Goal: Information Seeking & Learning: Learn about a topic

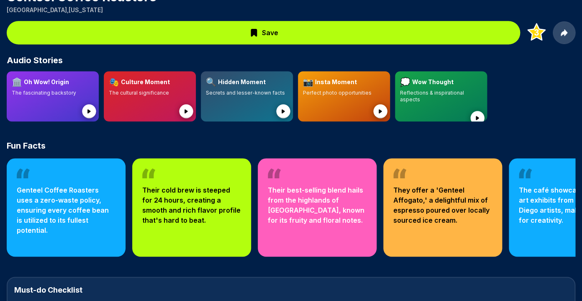
scroll to position [245, 0]
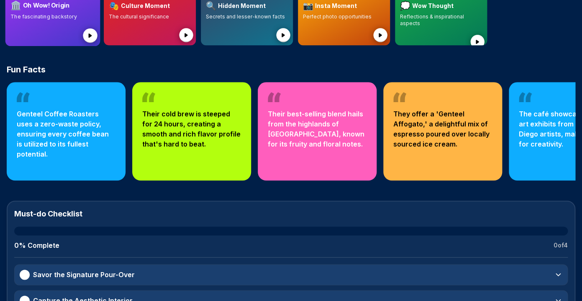
click at [55, 19] on p "The fascinating backstory" at bounding box center [52, 16] width 84 height 7
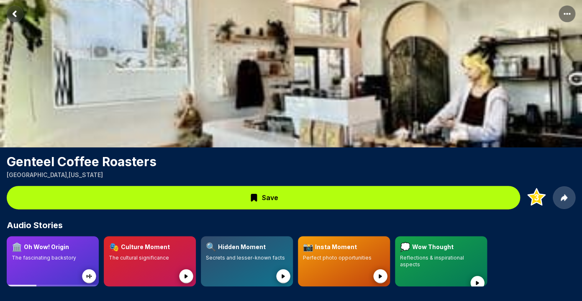
scroll to position [0, 0]
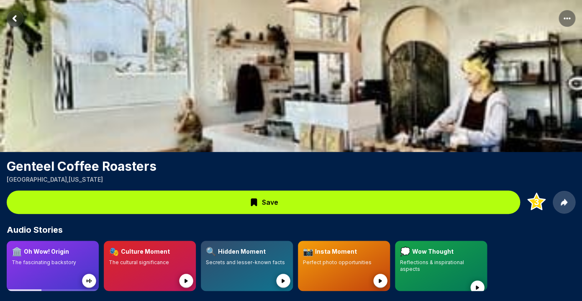
click at [134, 167] on h1 "Genteel Coffee Roasters" at bounding box center [291, 165] width 568 height 15
click at [567, 201] on rect at bounding box center [563, 202] width 23 height 23
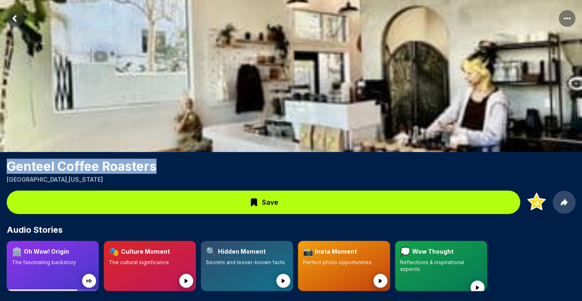
drag, startPoint x: 158, startPoint y: 167, endPoint x: -18, endPoint y: 170, distance: 176.5
copy h1 "Genteel Coffee Roasters"
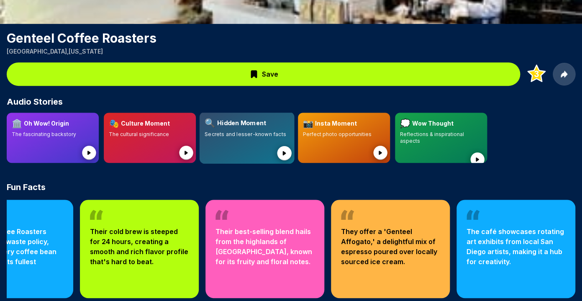
click at [258, 144] on div at bounding box center [246, 148] width 84 height 20
click at [286, 157] on circle at bounding box center [284, 153] width 14 height 14
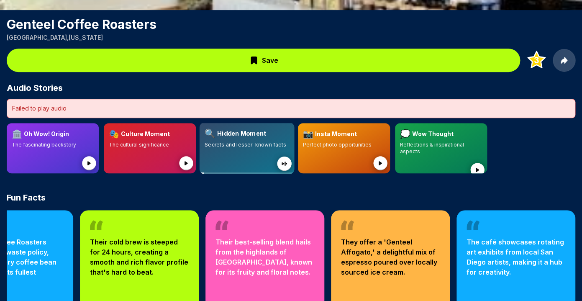
scroll to position [149, 0]
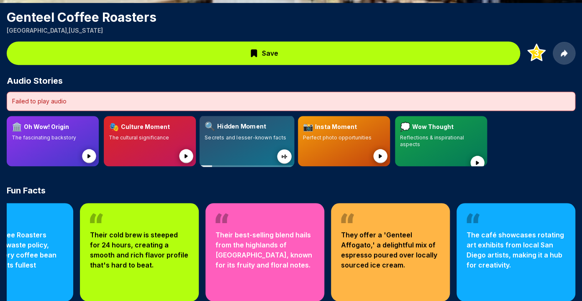
click at [281, 158] on circle at bounding box center [284, 156] width 14 height 14
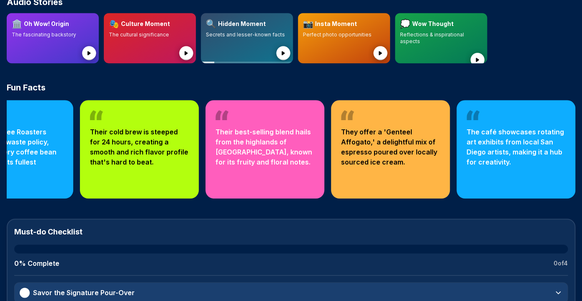
scroll to position [228, 0]
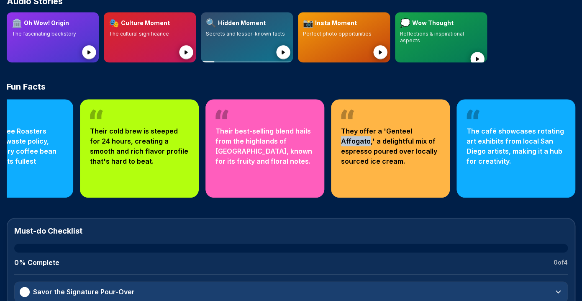
drag, startPoint x: 368, startPoint y: 140, endPoint x: 339, endPoint y: 140, distance: 29.3
click at [339, 140] on div "They offer a 'Genteel Affogato,' a delightful mix of espresso poured over local…" at bounding box center [390, 148] width 119 height 98
copy p "Affogato"
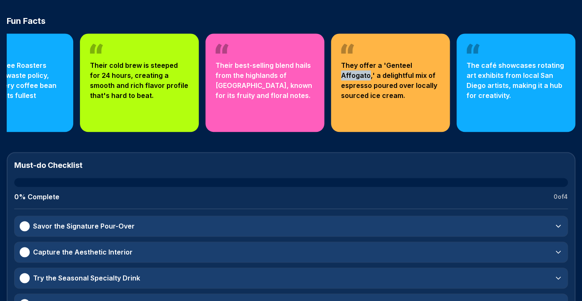
scroll to position [296, 0]
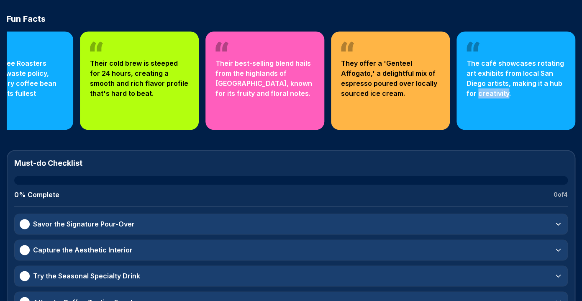
drag, startPoint x: 508, startPoint y: 94, endPoint x: 478, endPoint y: 94, distance: 29.7
click at [478, 94] on p "The café showcases rotating art exhibits from local San Diego artists, making i…" at bounding box center [515, 78] width 99 height 40
copy p "creativity"
